Goal: Task Accomplishment & Management: Use online tool/utility

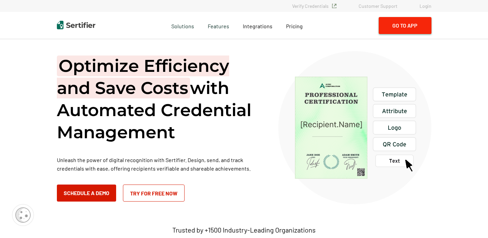
click at [417, 30] on button "Go to App" at bounding box center [405, 25] width 53 height 17
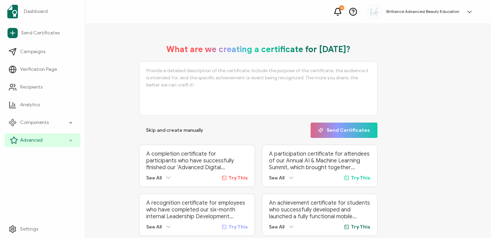
click at [37, 135] on div "Advanced" at bounding box center [42, 141] width 76 height 14
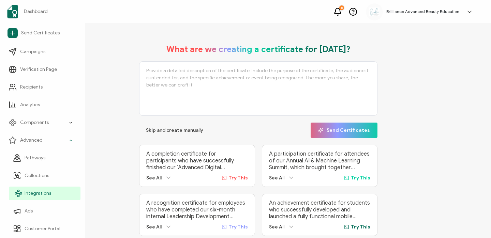
click at [36, 195] on span "Integrations" at bounding box center [38, 193] width 27 height 7
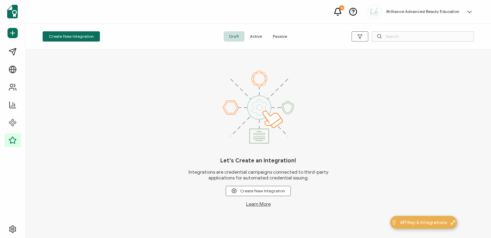
click at [256, 38] on span "Active" at bounding box center [255, 36] width 23 height 10
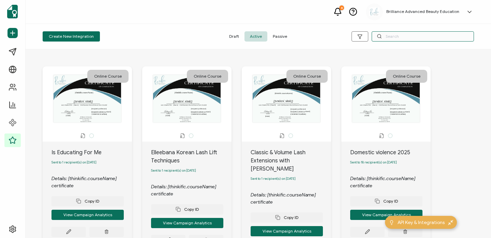
click at [408, 33] on input "text" at bounding box center [422, 36] width 102 height 10
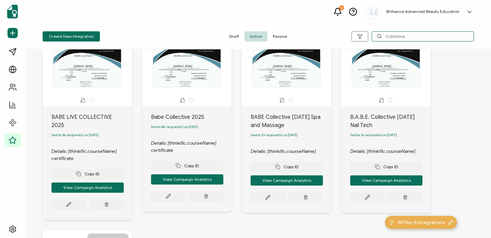
scroll to position [36, 0]
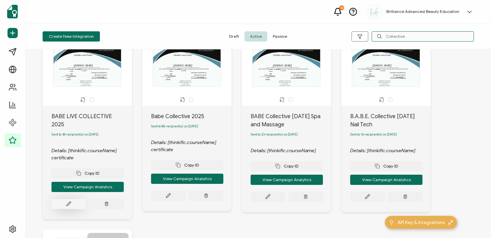
type input "Collective"
click at [67, 199] on button at bounding box center [68, 204] width 34 height 10
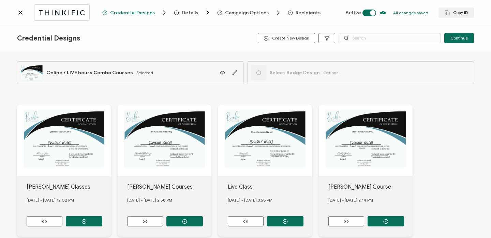
click at [308, 13] on span "Recipients" at bounding box center [307, 12] width 25 height 5
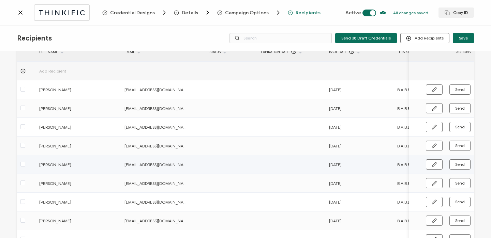
scroll to position [101, 0]
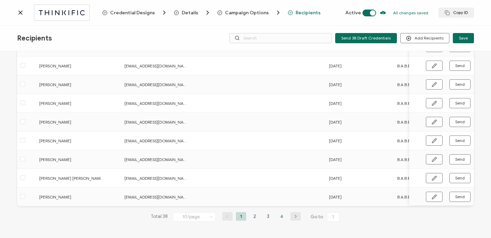
click at [278, 217] on li "4" at bounding box center [282, 216] width 10 height 9
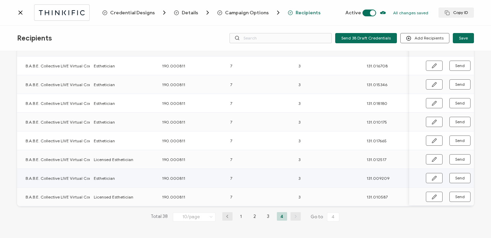
scroll to position [0, 396]
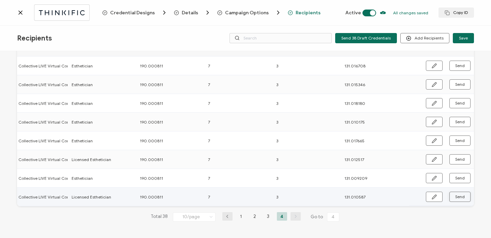
click at [455, 196] on span "Send" at bounding box center [460, 197] width 10 height 4
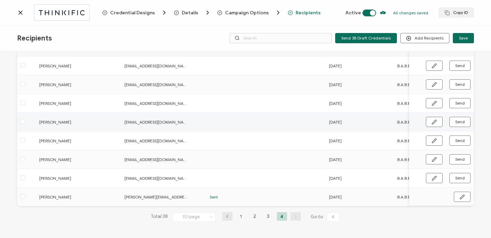
scroll to position [0, 66]
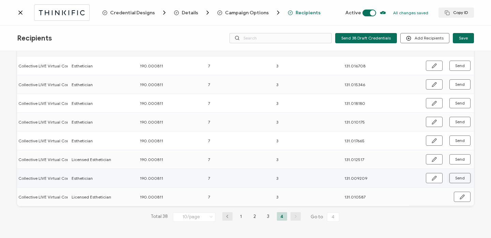
click at [456, 173] on button "Send" at bounding box center [459, 178] width 21 height 10
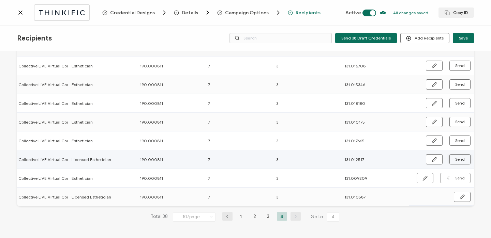
click at [456, 157] on span "Send" at bounding box center [460, 159] width 10 height 4
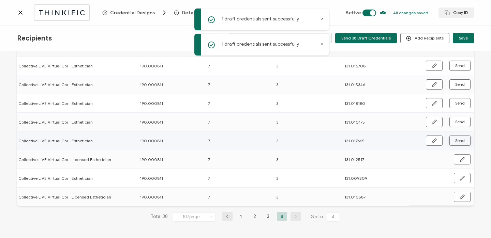
click at [456, 139] on span "Send" at bounding box center [460, 141] width 10 height 4
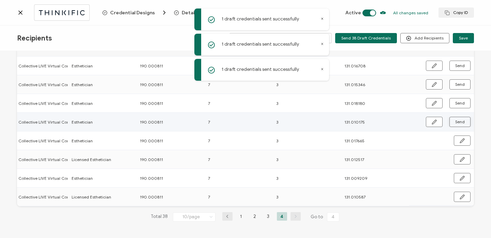
click at [455, 120] on span "Send" at bounding box center [460, 122] width 10 height 4
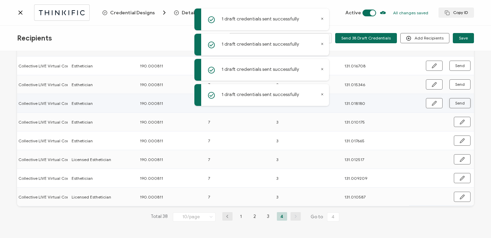
click at [456, 101] on span "Send" at bounding box center [460, 103] width 10 height 4
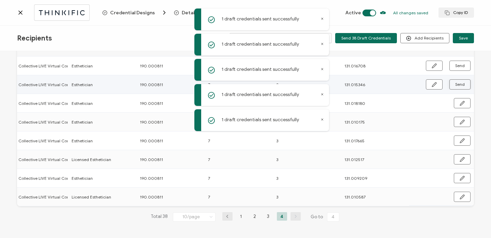
click at [456, 82] on span "Send" at bounding box center [460, 84] width 10 height 4
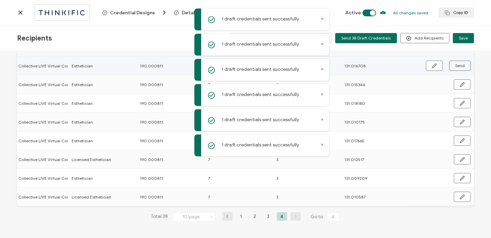
click at [457, 64] on span "Send" at bounding box center [460, 66] width 10 height 4
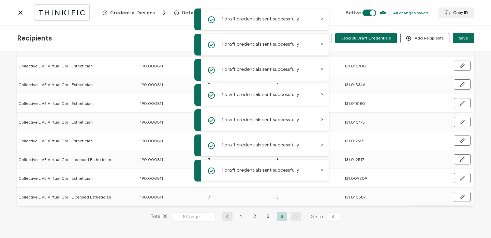
click at [266, 214] on li "3" at bounding box center [268, 216] width 10 height 9
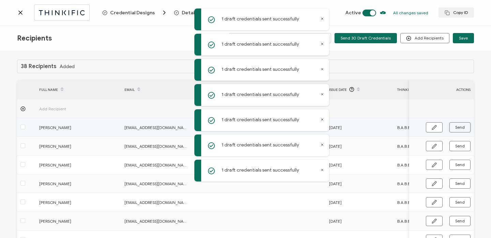
click at [461, 130] on button "Send" at bounding box center [459, 127] width 21 height 10
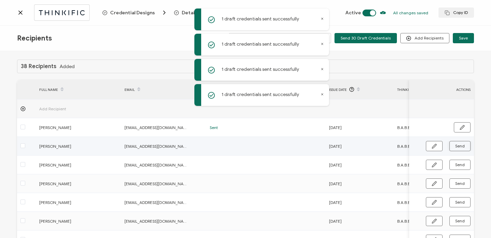
click at [455, 148] on span "Send" at bounding box center [460, 146] width 10 height 4
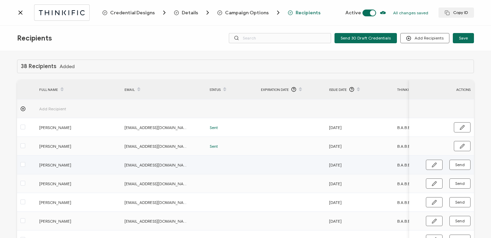
click at [455, 164] on span "Send" at bounding box center [460, 165] width 10 height 4
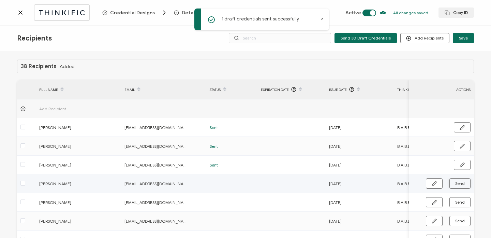
click at [455, 183] on span "Send" at bounding box center [460, 184] width 10 height 4
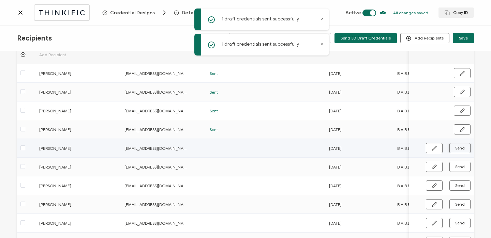
click at [456, 146] on span "Send" at bounding box center [460, 148] width 10 height 4
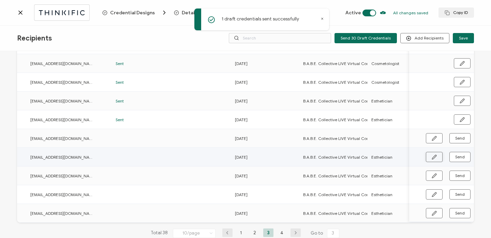
click at [432, 157] on icon "button" at bounding box center [434, 157] width 4 height 4
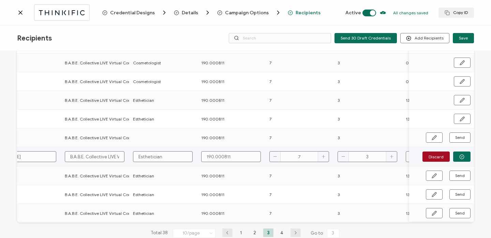
click at [379, 156] on input "3" at bounding box center [367, 156] width 60 height 11
type input "10"
click at [463, 154] on button "button" at bounding box center [461, 157] width 17 height 10
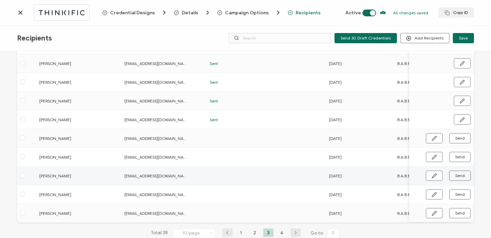
click at [455, 176] on span "Send" at bounding box center [460, 176] width 10 height 4
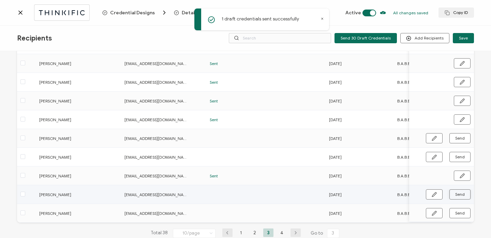
click at [458, 195] on span "Send" at bounding box center [460, 194] width 10 height 4
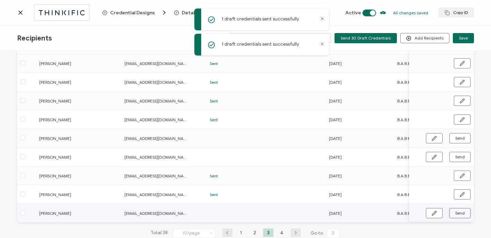
click at [456, 214] on span "Send" at bounding box center [460, 213] width 10 height 4
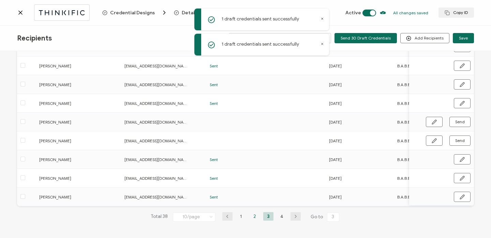
click at [249, 215] on li "2" at bounding box center [254, 216] width 10 height 9
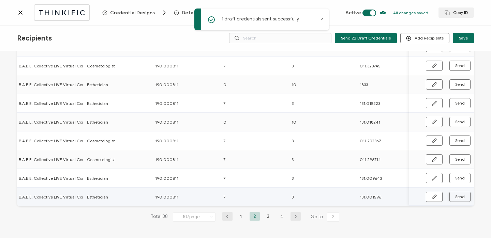
click at [455, 195] on span "Send" at bounding box center [460, 197] width 10 height 4
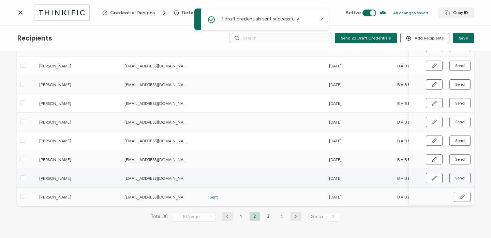
click at [450, 176] on button "Send" at bounding box center [459, 178] width 21 height 10
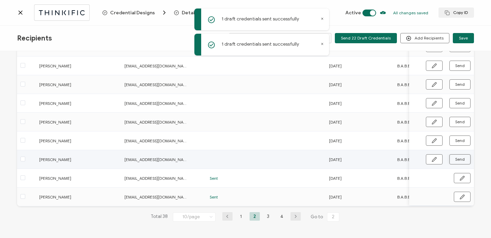
click at [458, 157] on span "Send" at bounding box center [460, 159] width 10 height 4
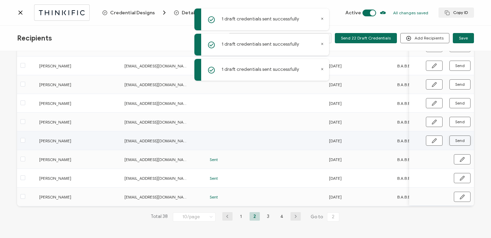
click at [461, 139] on span "Send" at bounding box center [460, 141] width 10 height 4
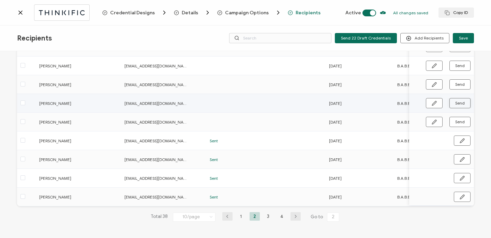
click at [456, 104] on button "Send" at bounding box center [459, 103] width 21 height 10
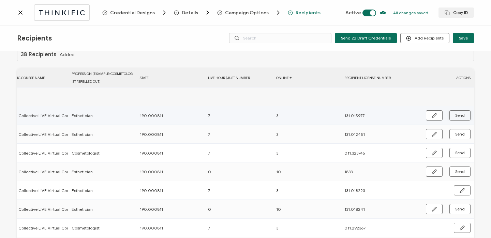
click at [460, 113] on span "Send" at bounding box center [460, 115] width 10 height 4
click at [456, 133] on span "Send" at bounding box center [460, 134] width 10 height 4
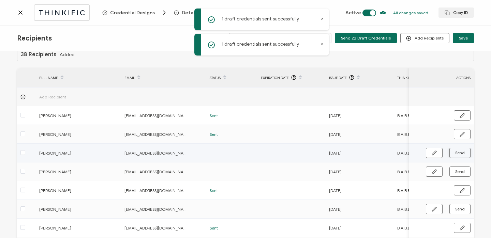
click at [460, 151] on span "Send" at bounding box center [460, 153] width 10 height 4
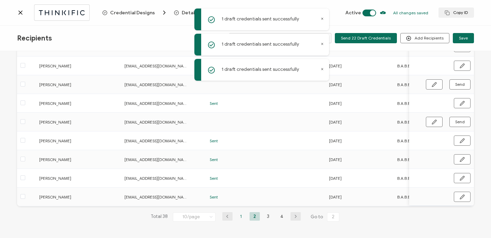
click at [238, 215] on li "1" at bounding box center [241, 216] width 10 height 9
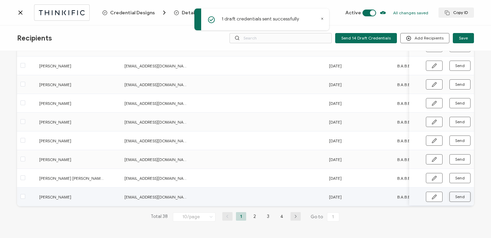
click at [459, 196] on span "Send" at bounding box center [460, 197] width 10 height 4
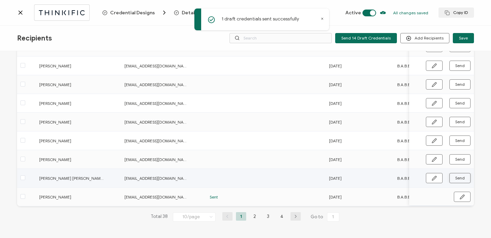
click at [455, 176] on span "Send" at bounding box center [460, 178] width 10 height 4
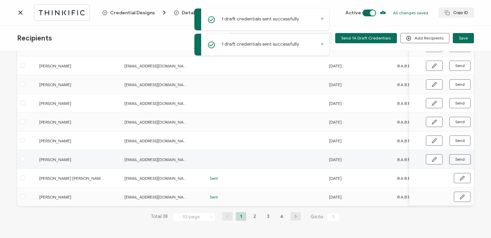
click at [457, 157] on span "Send" at bounding box center [460, 159] width 10 height 4
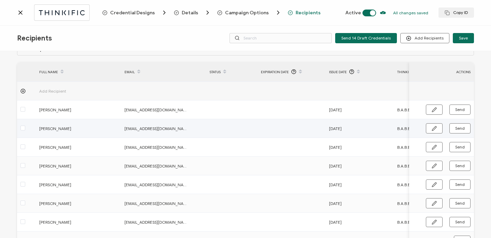
scroll to position [19, 0]
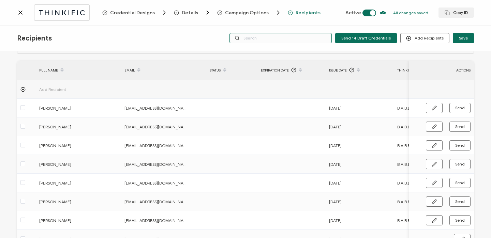
click at [275, 39] on input "text" at bounding box center [280, 38] width 102 height 10
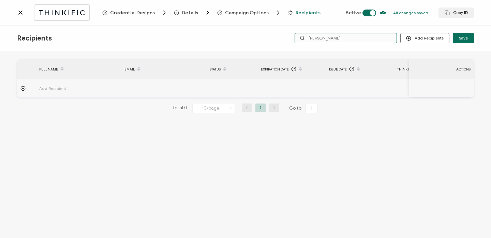
type input "elizabeth"
click at [21, 11] on icon at bounding box center [20, 12] width 7 height 7
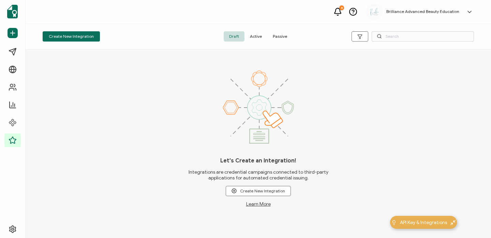
click at [256, 34] on span "Active" at bounding box center [255, 36] width 23 height 10
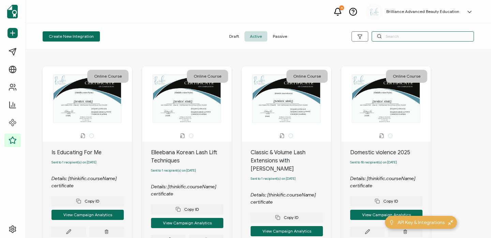
click at [416, 36] on input "text" at bounding box center [422, 36] width 102 height 10
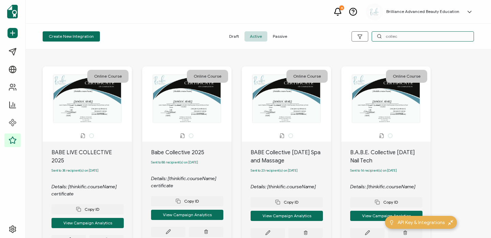
drag, startPoint x: 402, startPoint y: 36, endPoint x: 385, endPoint y: 37, distance: 17.4
click at [385, 37] on input "collec" at bounding box center [422, 36] width 102 height 10
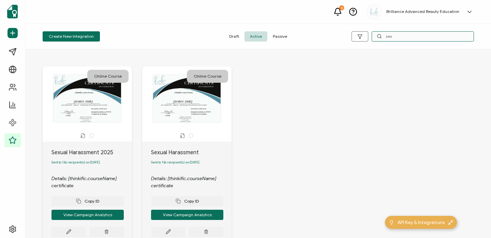
scroll to position [46, 0]
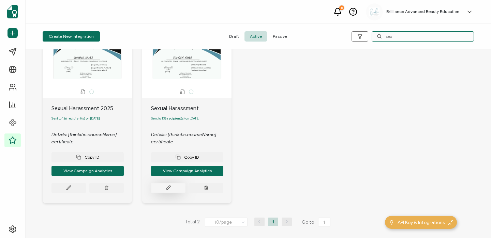
type input "sex"
click at [162, 187] on button at bounding box center [168, 188] width 34 height 10
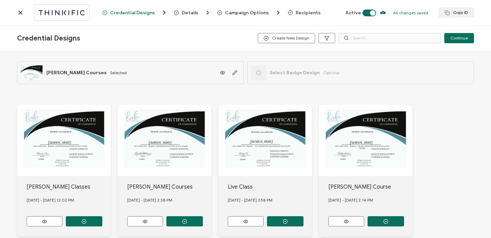
click at [303, 13] on span "Recipients" at bounding box center [307, 12] width 25 height 5
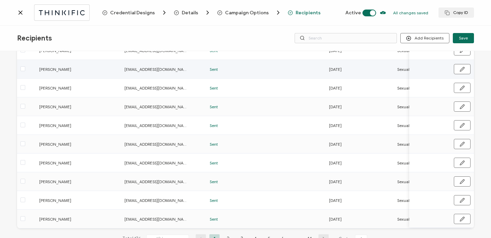
scroll to position [78, 0]
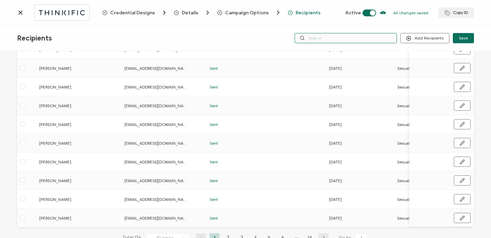
click at [343, 40] on input "text" at bounding box center [345, 38] width 102 height 10
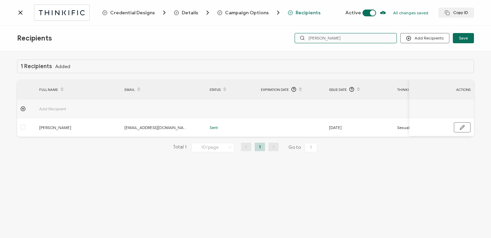
type input "lena"
click at [19, 15] on icon at bounding box center [20, 12] width 7 height 7
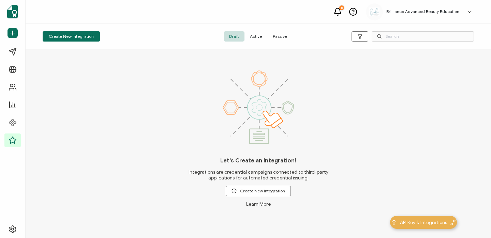
click at [250, 42] on div "Create New Integration Draft Active Passive" at bounding box center [258, 37] width 465 height 26
click at [254, 39] on span "Active" at bounding box center [255, 36] width 23 height 10
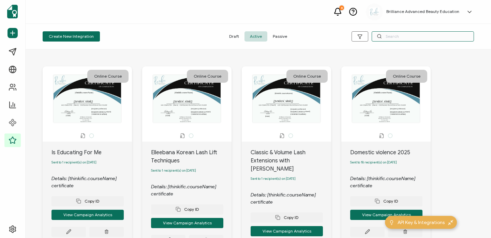
click at [389, 37] on input "text" at bounding box center [422, 36] width 102 height 10
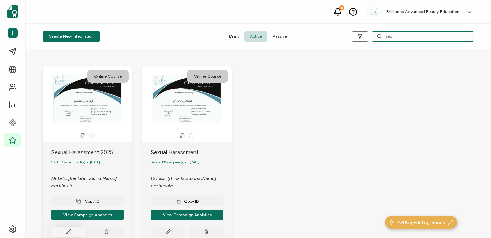
type input "sex"
click at [64, 232] on button at bounding box center [68, 232] width 34 height 10
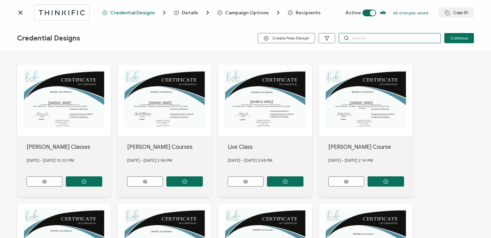
click at [379, 36] on input "text" at bounding box center [389, 38] width 102 height 10
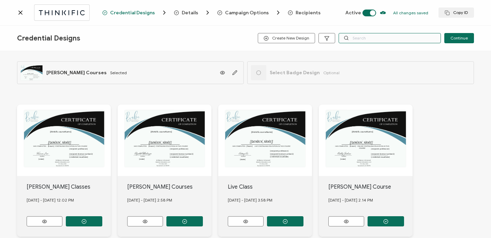
type input "l"
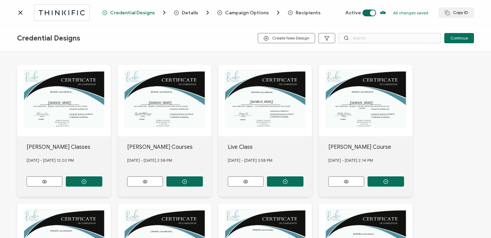
click at [302, 12] on span "Recipients" at bounding box center [307, 12] width 25 height 5
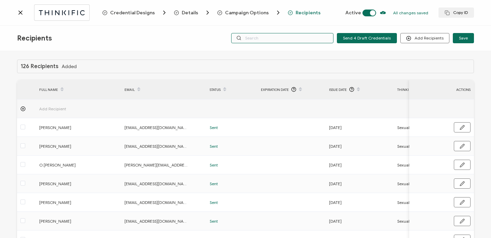
click at [333, 38] on input "text" at bounding box center [282, 38] width 102 height 10
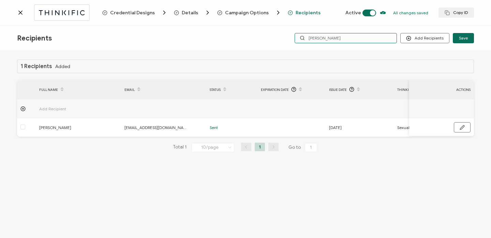
type input "lena"
click at [20, 12] on icon at bounding box center [20, 12] width 3 height 3
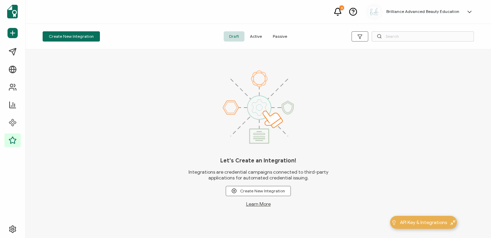
click at [255, 38] on span "Active" at bounding box center [255, 36] width 23 height 10
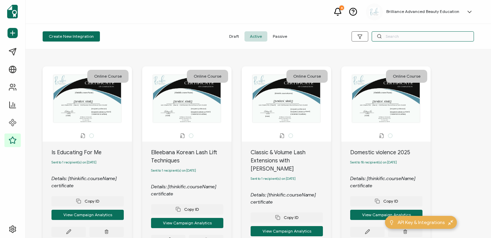
click at [425, 32] on input "text" at bounding box center [422, 36] width 102 height 10
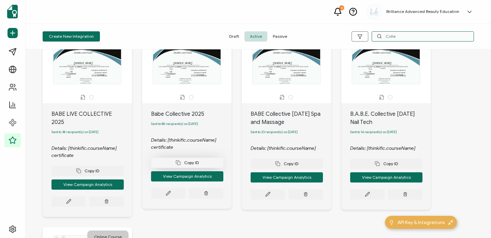
scroll to position [39, 0]
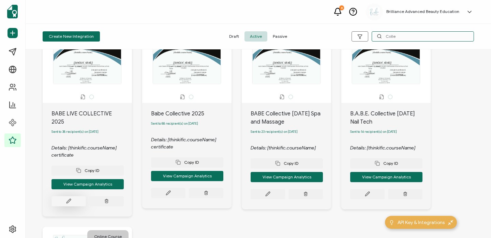
type input "Colle"
click at [72, 196] on button at bounding box center [68, 201] width 34 height 10
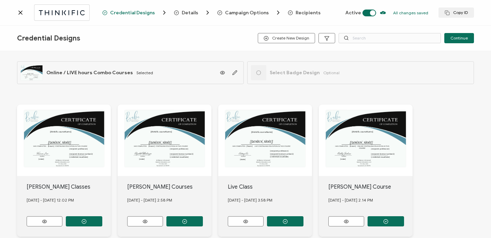
click at [306, 13] on span "Recipients" at bounding box center [307, 12] width 25 height 5
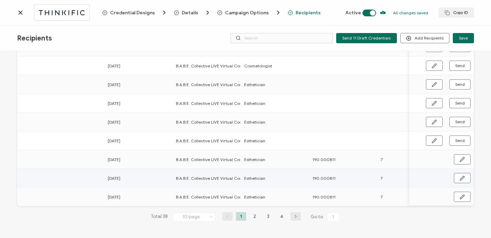
scroll to position [0, 221]
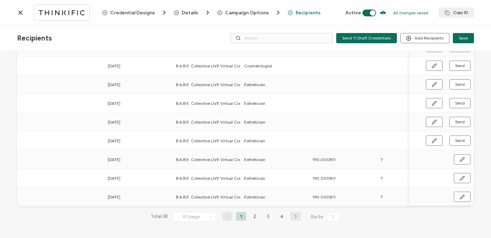
click at [265, 215] on li "3" at bounding box center [268, 216] width 10 height 9
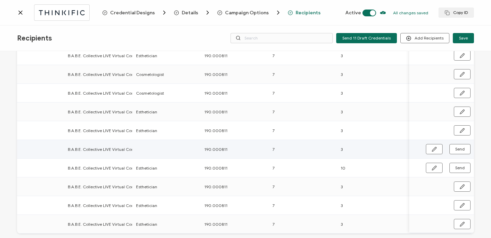
scroll to position [0, 336]
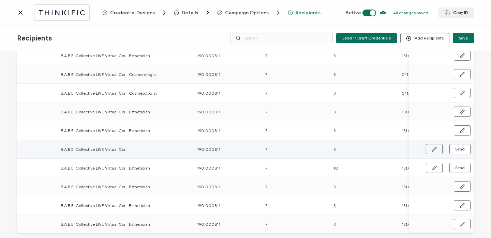
click at [432, 150] on icon "button" at bounding box center [434, 149] width 4 height 4
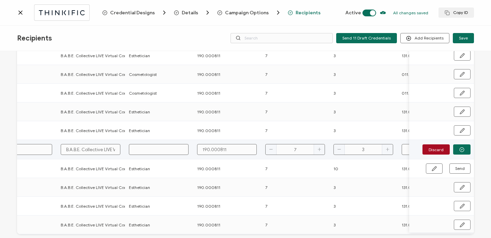
scroll to position [73, 0]
click at [158, 152] on input "text" at bounding box center [159, 148] width 60 height 11
type input "E"
type input "ES"
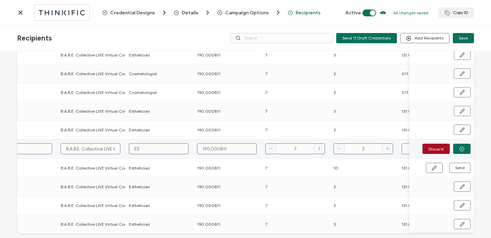
type input "ES"
type input "ESt"
type input "ESth"
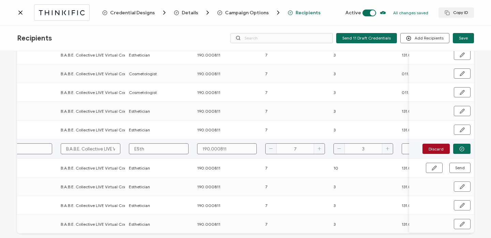
type input "ESthe"
type input "ESthet"
type input "EStheti"
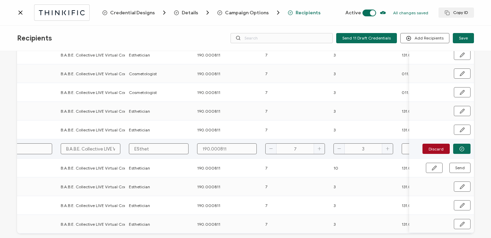
type input "EStheti"
type input "ESthet"
type input "ESthe"
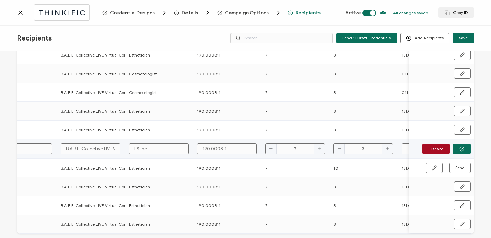
type input "ESth"
type input "ESt"
type input "ES"
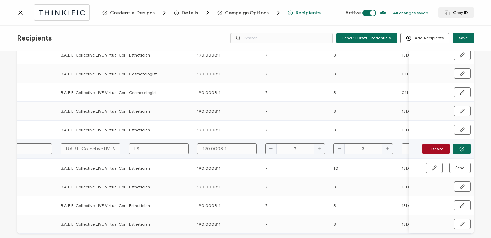
type input "ES"
type input "E"
type input "Es"
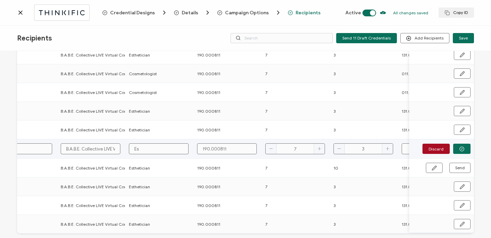
type input "Est"
type input "Esth"
type input "Esthe"
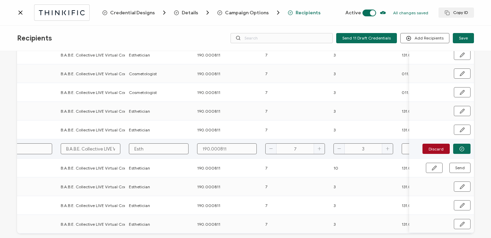
type input "Esthe"
type input "Esthet"
type input "Estheti"
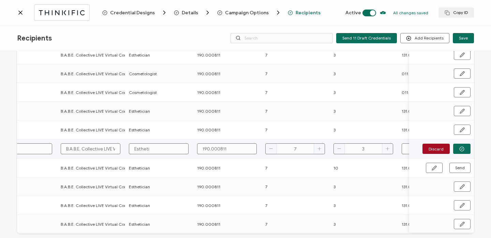
type input "Esthetic"
type input "Esthetici"
type input "Estheticia"
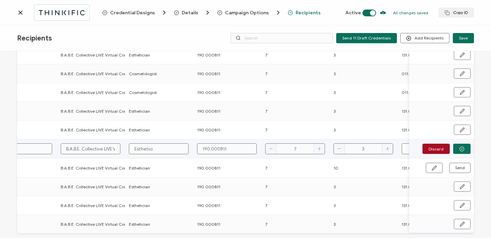
type input "Estheticia"
type input "Esthetician"
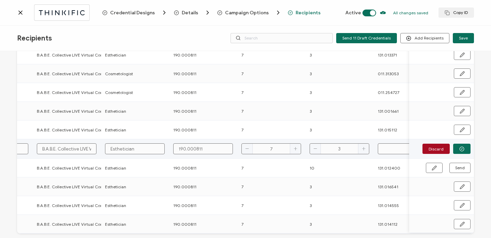
scroll to position [0, 396]
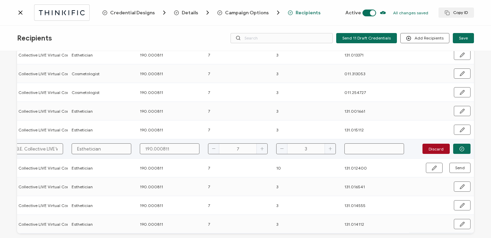
paste input "131.018213"
type input "131.018213"
click at [453, 148] on button "button" at bounding box center [461, 149] width 17 height 10
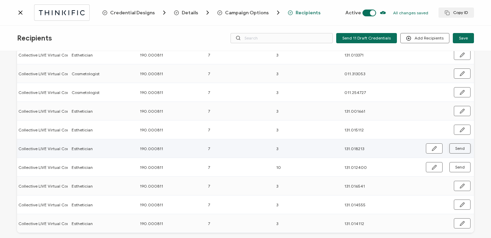
scroll to position [72, 0]
click at [455, 148] on span "Send" at bounding box center [460, 149] width 10 height 4
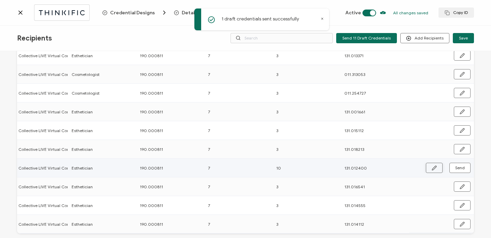
click at [433, 167] on icon "button" at bounding box center [433, 168] width 5 height 5
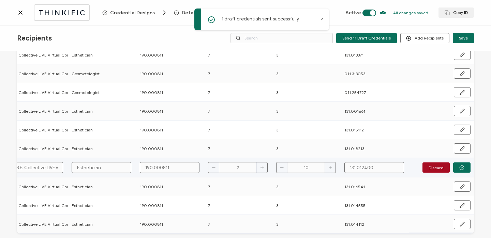
click at [241, 169] on input "7" at bounding box center [238, 167] width 60 height 11
click at [460, 167] on icon "button" at bounding box center [461, 167] width 5 height 5
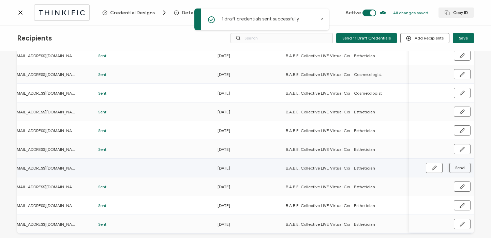
scroll to position [0, 0]
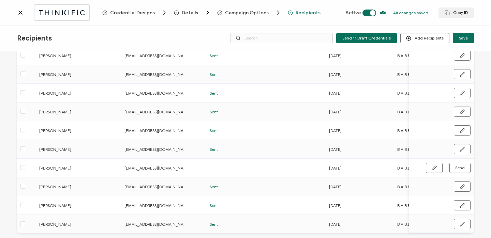
click at [20, 11] on icon at bounding box center [20, 12] width 7 height 7
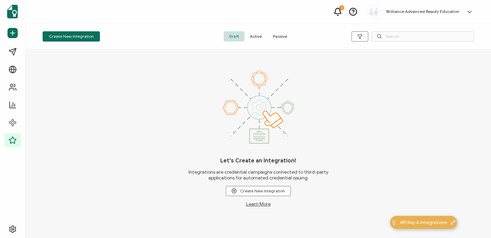
click at [260, 36] on span "Active" at bounding box center [255, 36] width 23 height 10
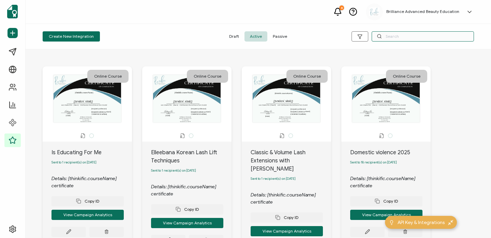
click at [398, 40] on input "text" at bounding box center [422, 36] width 102 height 10
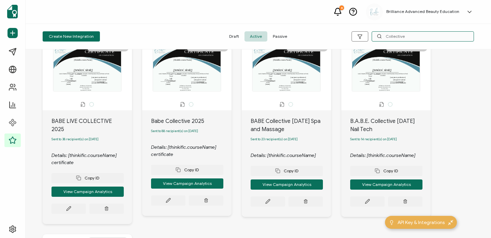
scroll to position [31, 0]
type input "Collective"
click at [71, 204] on button at bounding box center [68, 209] width 34 height 10
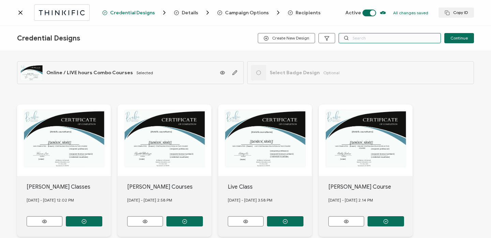
click at [361, 36] on input "text" at bounding box center [389, 38] width 102 height 10
click at [303, 10] on span "Recipients" at bounding box center [307, 12] width 25 height 5
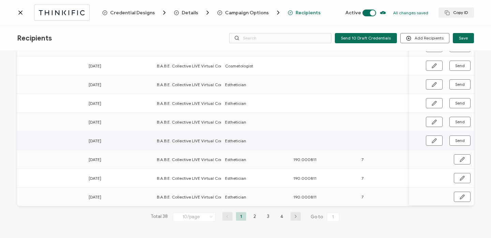
scroll to position [0, 396]
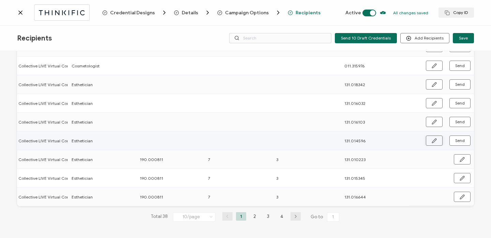
click at [427, 141] on button "button" at bounding box center [434, 141] width 17 height 10
click at [149, 138] on input "text" at bounding box center [170, 140] width 60 height 11
type input "14"
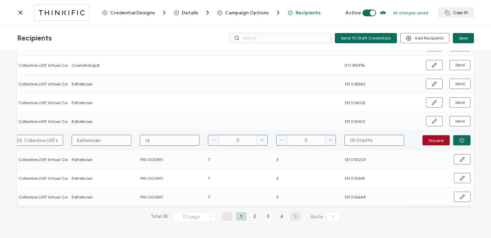
type input "149"
type input "14"
type input "1"
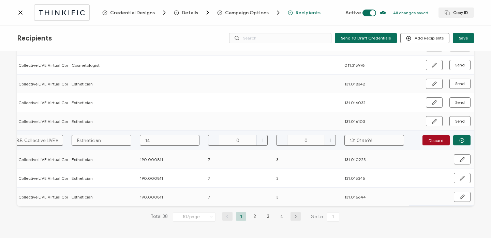
type input "1"
type input "19"
type input "190"
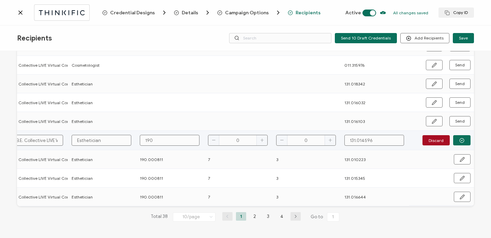
type input "190."
type input "190.0"
type input "190.00"
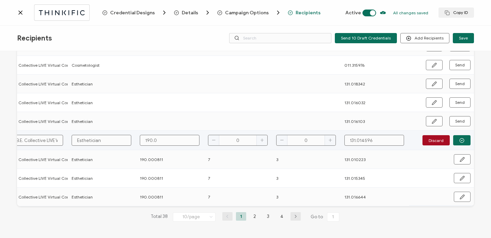
type input "190.00"
type input "190.000"
type input "190.0008"
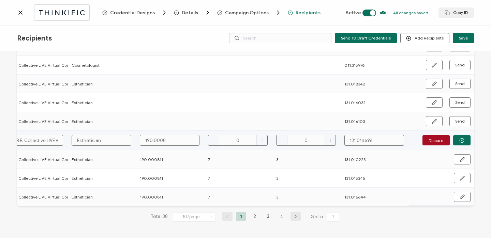
type input "190.00081"
type input "190.000811"
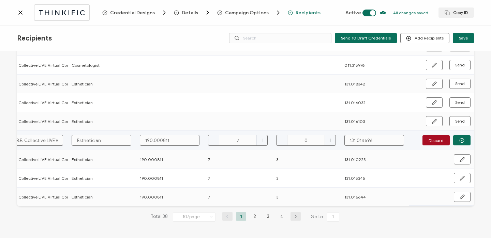
type input "7"
type input "3"
click at [467, 140] on button "button" at bounding box center [461, 140] width 17 height 10
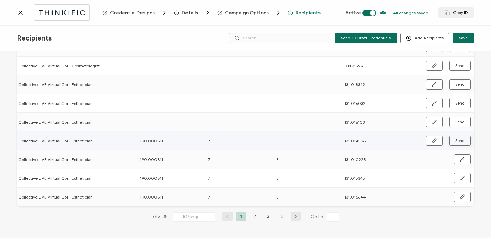
scroll to position [101, 0]
click at [461, 140] on span "Send" at bounding box center [460, 141] width 10 height 4
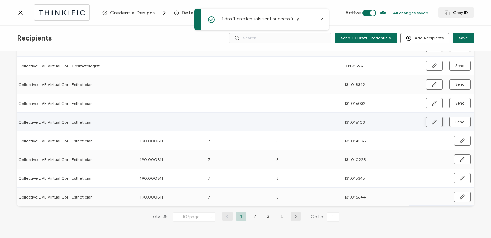
click at [432, 120] on icon "button" at bounding box center [433, 122] width 5 height 5
click at [157, 123] on input "text" at bounding box center [170, 121] width 60 height 11
type input "1"
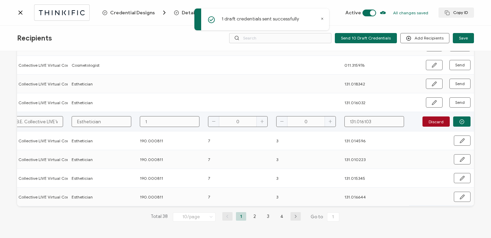
type input "19"
type input "190"
type input "190."
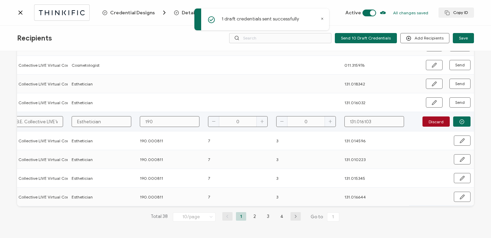
type input "190."
type input "190.0"
type input "190.00"
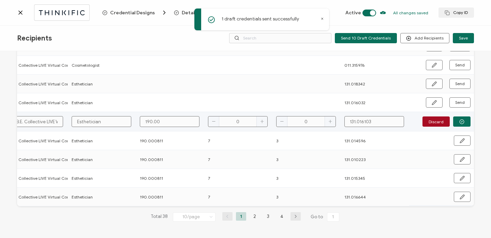
type input "190.000"
type input "190.0008"
type input "190.00081"
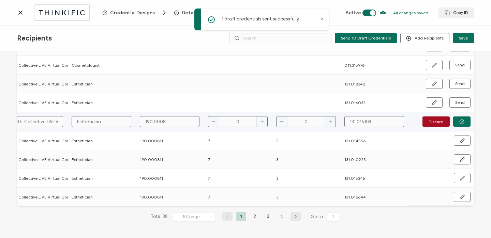
type input "190.00081"
type input "190.000811"
type input "7"
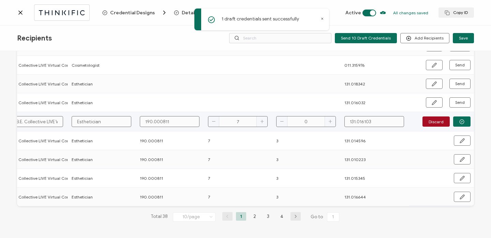
type input "7"
type input "3"
click at [459, 119] on icon "button" at bounding box center [461, 121] width 5 height 5
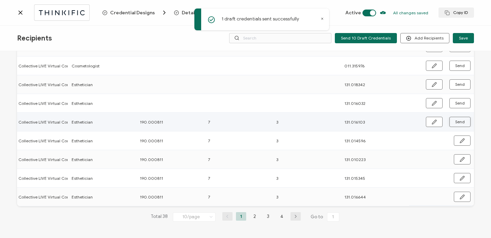
click at [455, 120] on span "Send" at bounding box center [460, 122] width 10 height 4
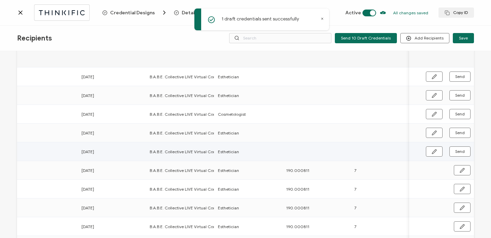
scroll to position [0, 396]
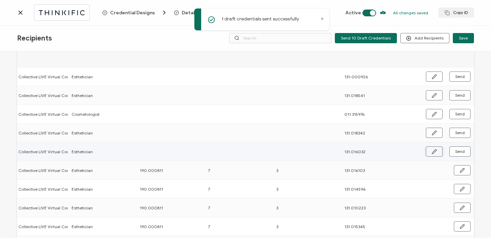
click at [429, 147] on button "button" at bounding box center [434, 151] width 17 height 10
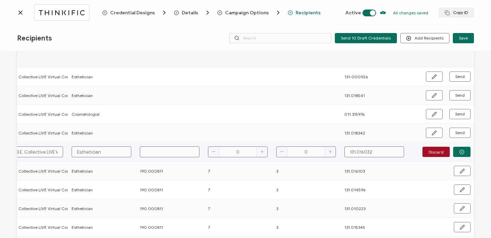
click at [148, 156] on input "text" at bounding box center [170, 151] width 60 height 11
type input "1"
type input "19"
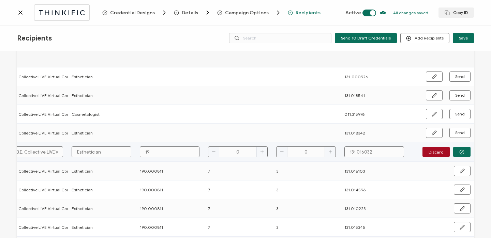
type input "190"
type input "190."
type input "190.0"
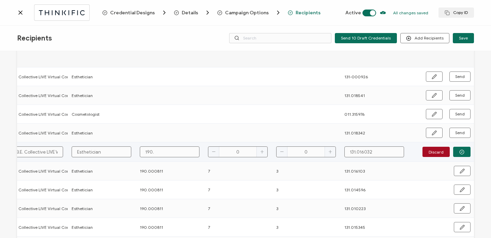
type input "190.0"
type input "190.00"
type input "190.000"
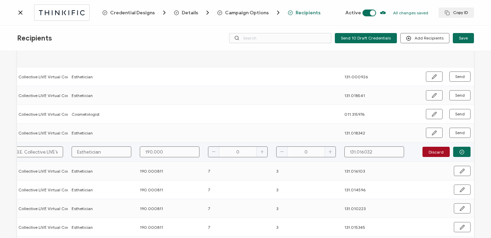
type input "190.0008"
type input "190.00081"
type input "190.000811"
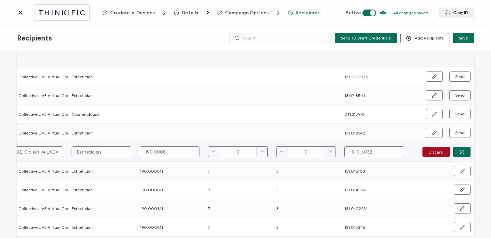
type input "190.000811"
type input "7"
type input "3"
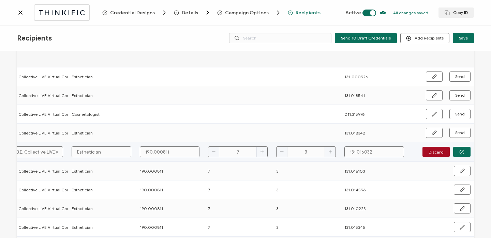
type input "3"
click at [462, 153] on button "button" at bounding box center [461, 152] width 17 height 10
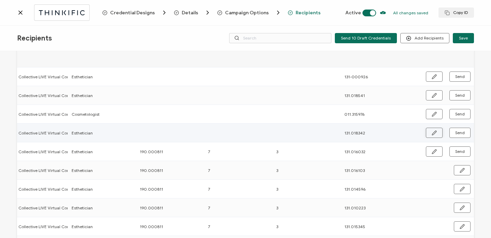
click at [434, 133] on button "button" at bounding box center [434, 133] width 17 height 10
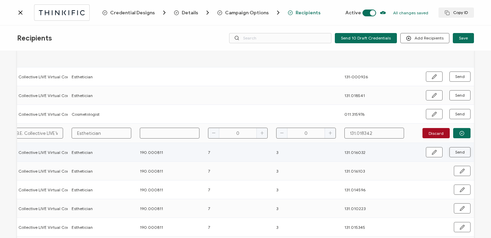
click at [462, 151] on span "Send" at bounding box center [460, 152] width 10 height 4
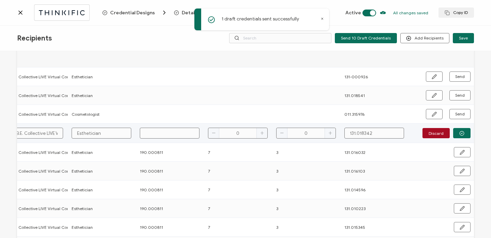
click at [157, 132] on input "text" at bounding box center [170, 133] width 60 height 11
type input "1"
type input "19"
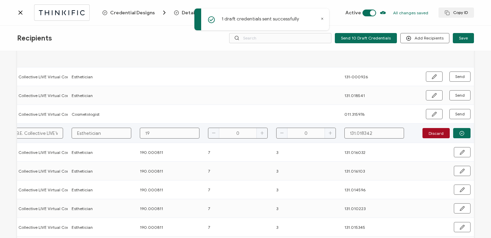
type input "190"
type input "190."
type input "190.0"
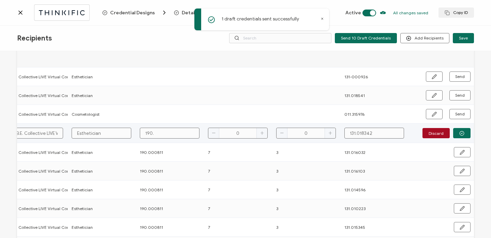
type input "190.0"
type input "190.00"
type input "190.000"
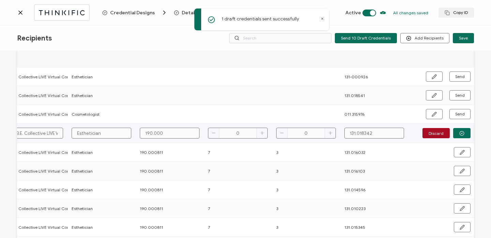
type input "190.0008"
type input "190.00081"
type input "190.000811"
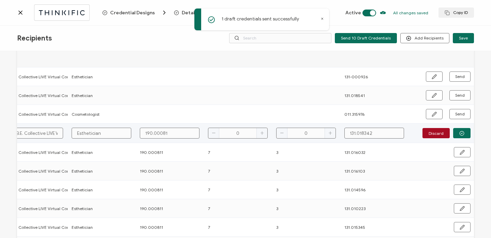
type input "190.000811"
type input "7"
type input "3"
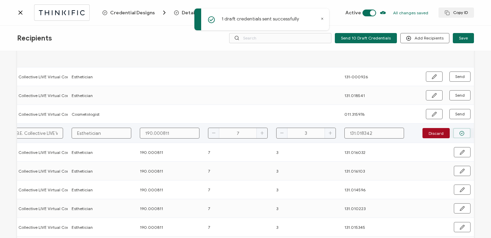
type input "3"
click at [461, 130] on button "button" at bounding box center [461, 133] width 17 height 10
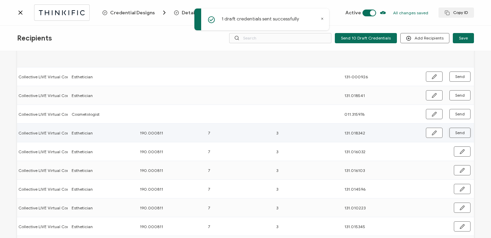
click at [460, 131] on span "Send" at bounding box center [460, 133] width 10 height 4
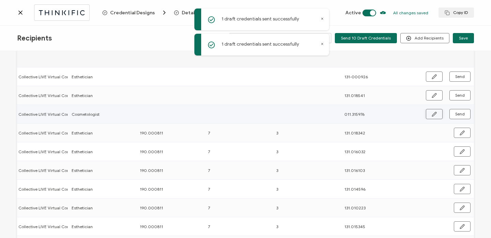
click at [433, 114] on icon "button" at bounding box center [434, 114] width 4 height 4
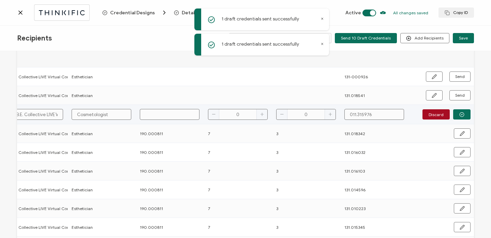
click at [174, 113] on input "text" at bounding box center [170, 114] width 60 height 11
type input "1"
type input "19"
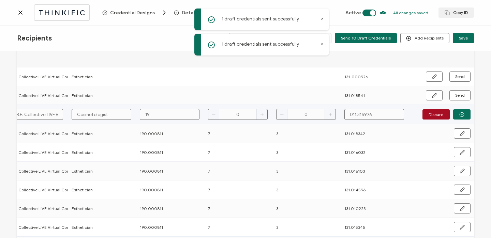
type input "190"
type input "190."
type input "190.0"
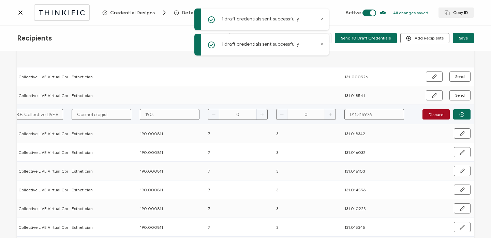
type input "190.0"
type input "190.00"
type input "190.000"
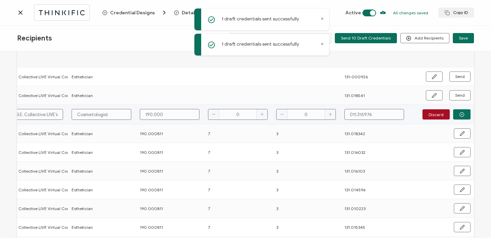
type input "190.0008"
type input "190.00081"
type input "190.000811"
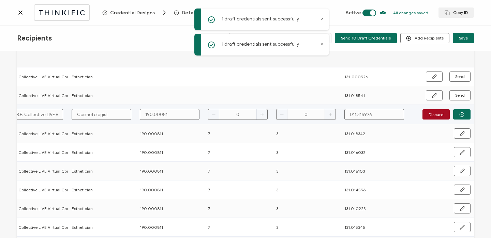
type input "190.000811"
type input "7"
type input "3"
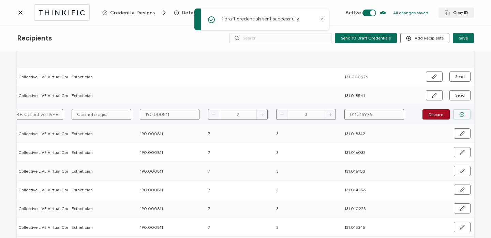
type input "3"
click at [463, 113] on button "button" at bounding box center [461, 114] width 17 height 10
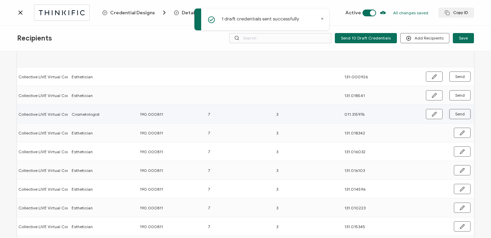
click at [461, 113] on span "Send" at bounding box center [460, 114] width 10 height 4
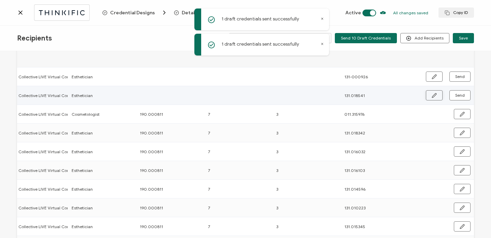
click at [431, 96] on icon "button" at bounding box center [433, 95] width 5 height 5
click at [152, 95] on input "text" at bounding box center [170, 95] width 60 height 11
type input "1"
type input "19"
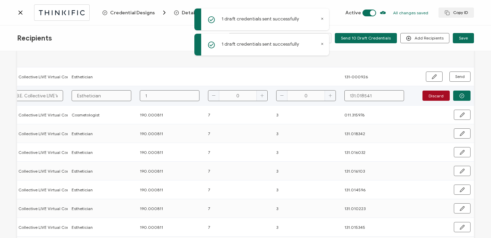
type input "19"
type input "190"
click at [459, 95] on icon "button" at bounding box center [461, 95] width 5 height 5
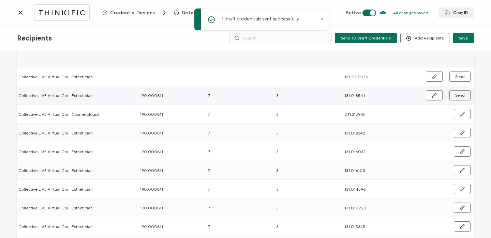
click at [459, 97] on span "Send" at bounding box center [460, 95] width 10 height 4
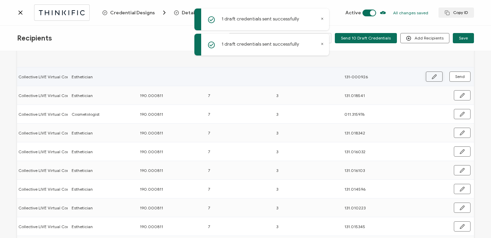
click at [433, 73] on button "button" at bounding box center [434, 77] width 17 height 10
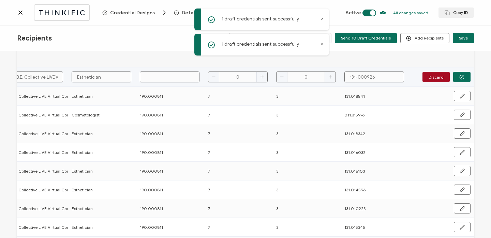
click at [168, 78] on input "text" at bounding box center [170, 77] width 60 height 11
click at [464, 76] on button "button" at bounding box center [461, 77] width 17 height 10
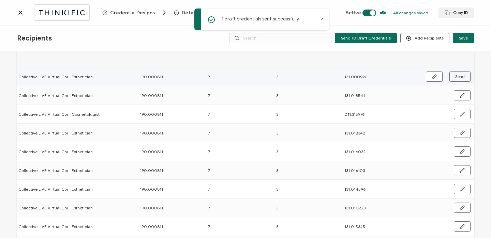
click at [464, 76] on button "Send" at bounding box center [459, 77] width 21 height 10
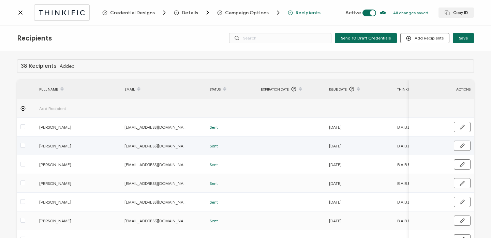
scroll to position [0, 0]
click at [297, 13] on span "Recipients" at bounding box center [307, 12] width 25 height 5
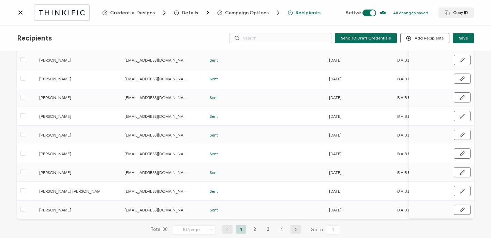
scroll to position [101, 0]
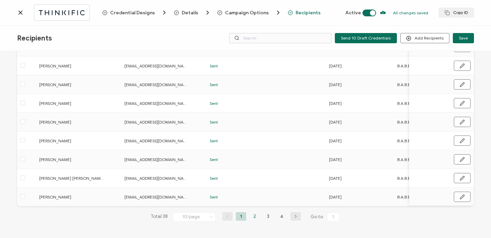
click at [251, 216] on li "2" at bounding box center [254, 216] width 10 height 9
click at [239, 216] on li "1" at bounding box center [241, 216] width 10 height 9
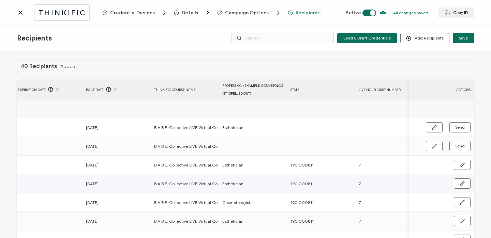
scroll to position [0, 396]
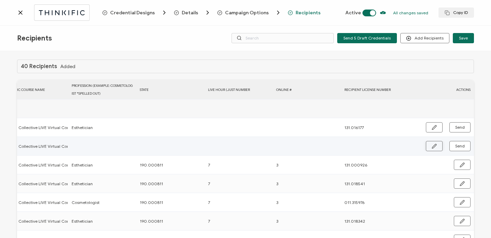
click at [433, 149] on icon "button" at bounding box center [433, 146] width 5 height 5
click at [176, 150] on input "text" at bounding box center [170, 146] width 60 height 11
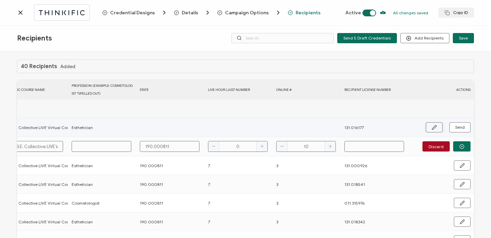
click at [427, 128] on button "button" at bounding box center [434, 127] width 17 height 10
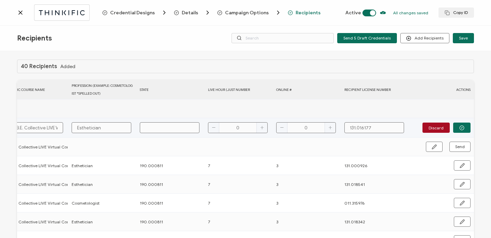
click at [187, 123] on input "text" at bounding box center [170, 127] width 60 height 11
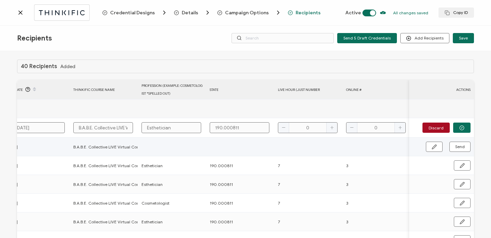
scroll to position [0, 333]
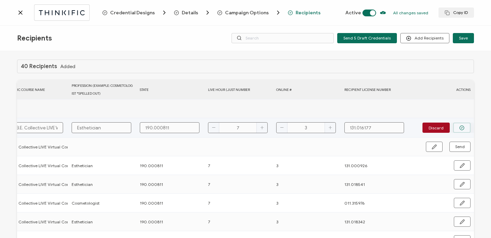
click at [458, 123] on button "button" at bounding box center [461, 128] width 17 height 10
click at [458, 123] on button "Send" at bounding box center [459, 127] width 21 height 10
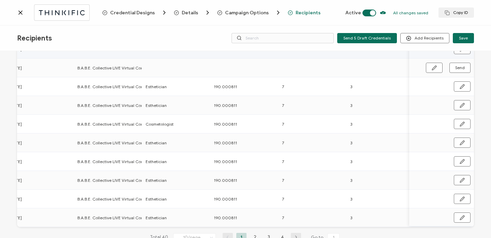
scroll to position [0, 396]
